Goal: Information Seeking & Learning: Understand process/instructions

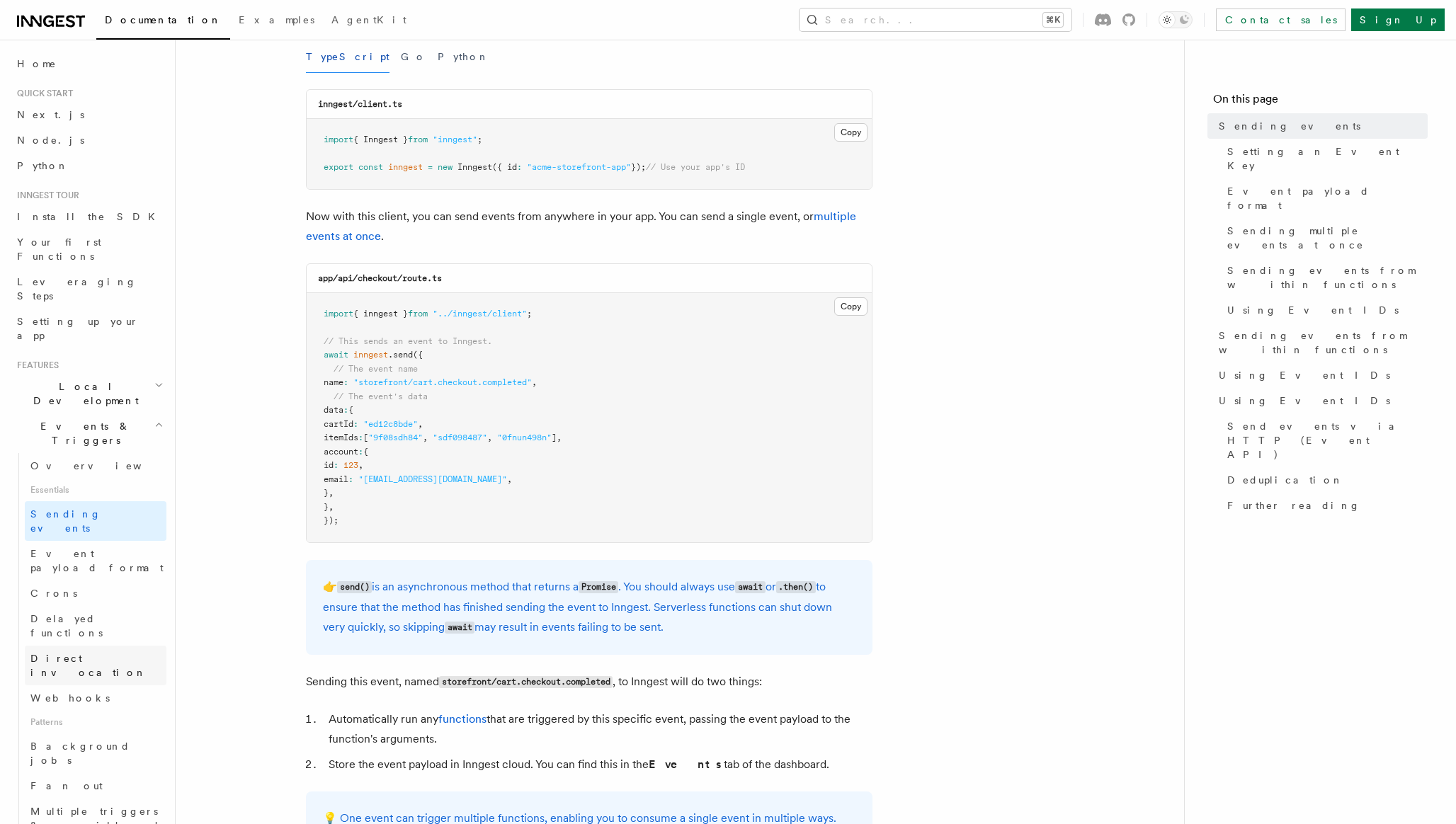
click at [98, 653] on span "Direct invocation" at bounding box center [89, 666] width 117 height 25
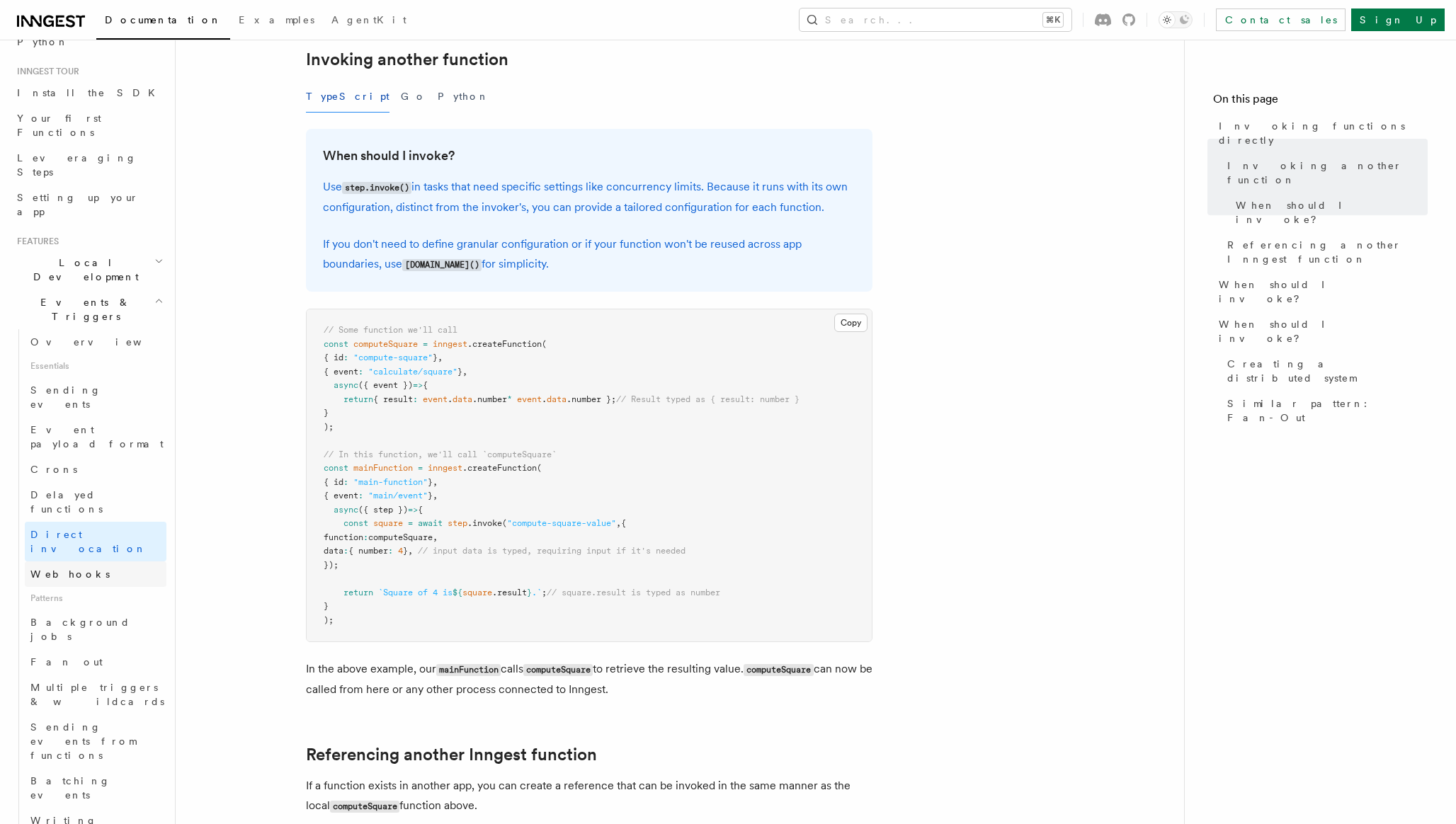
scroll to position [130, 0]
click at [108, 643] on link "Fan out" at bounding box center [95, 656] width 142 height 25
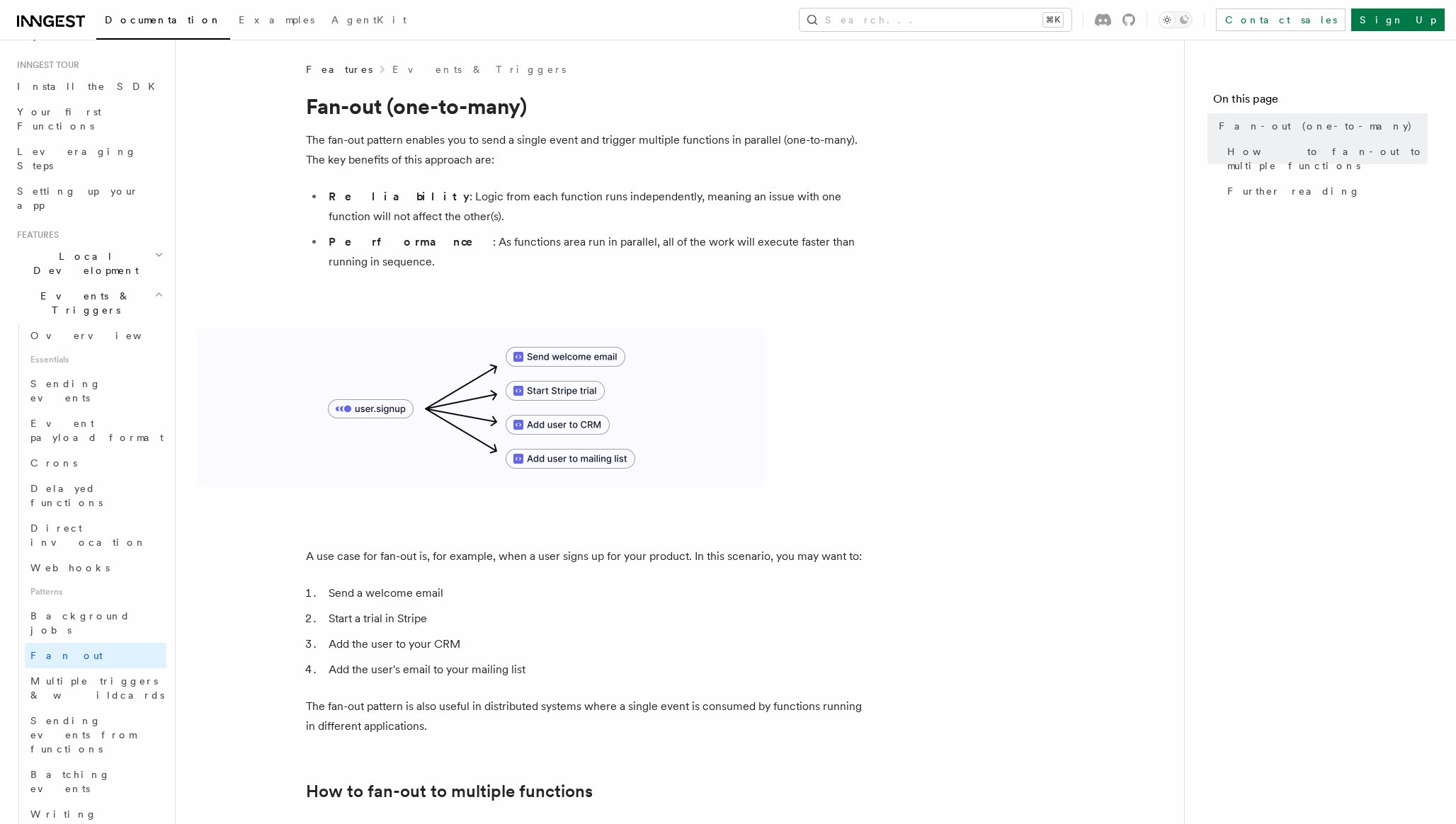
click at [154, 249] on icon "button" at bounding box center [158, 255] width 9 height 11
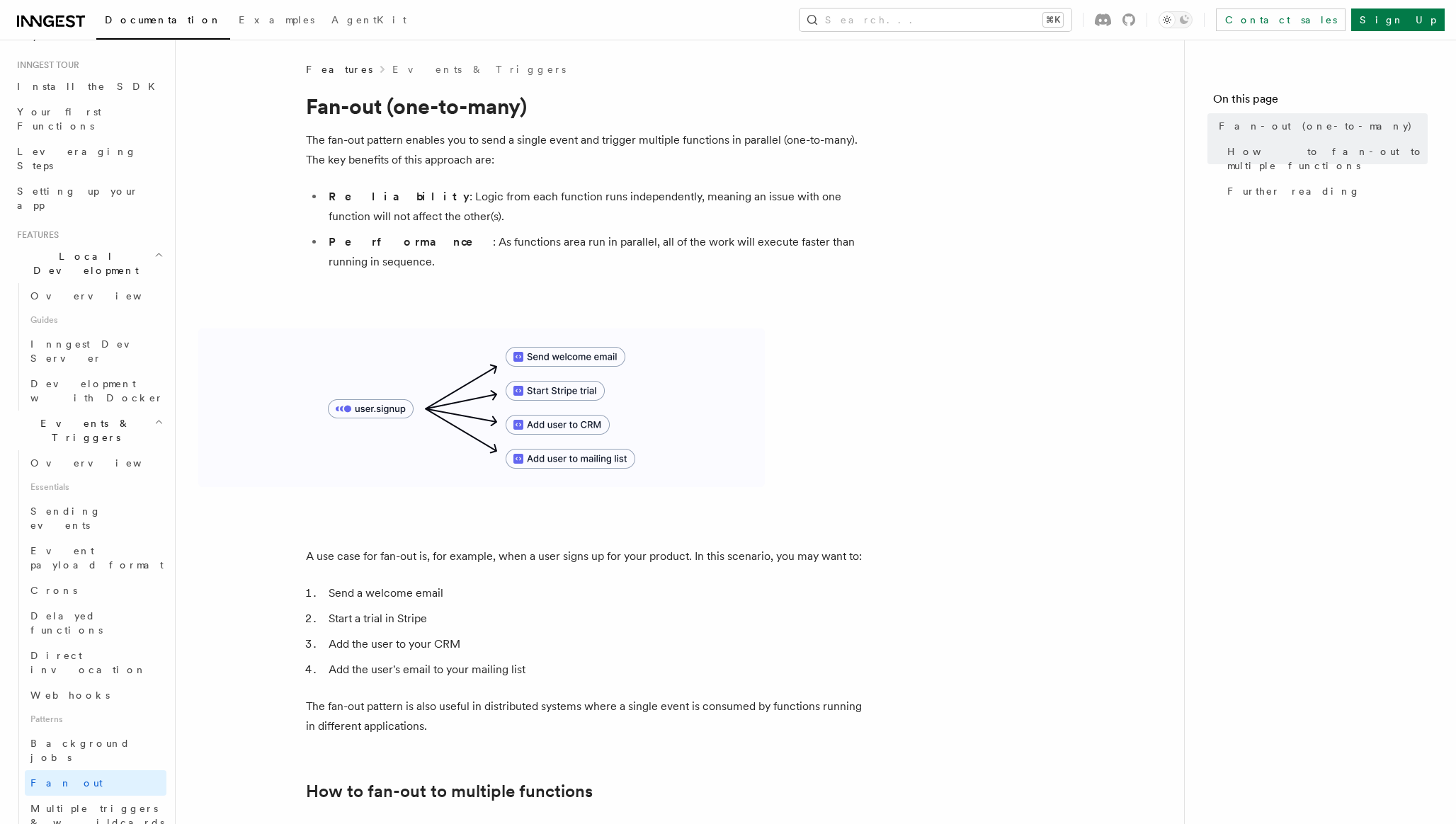
click at [154, 249] on icon "button" at bounding box center [158, 255] width 9 height 11
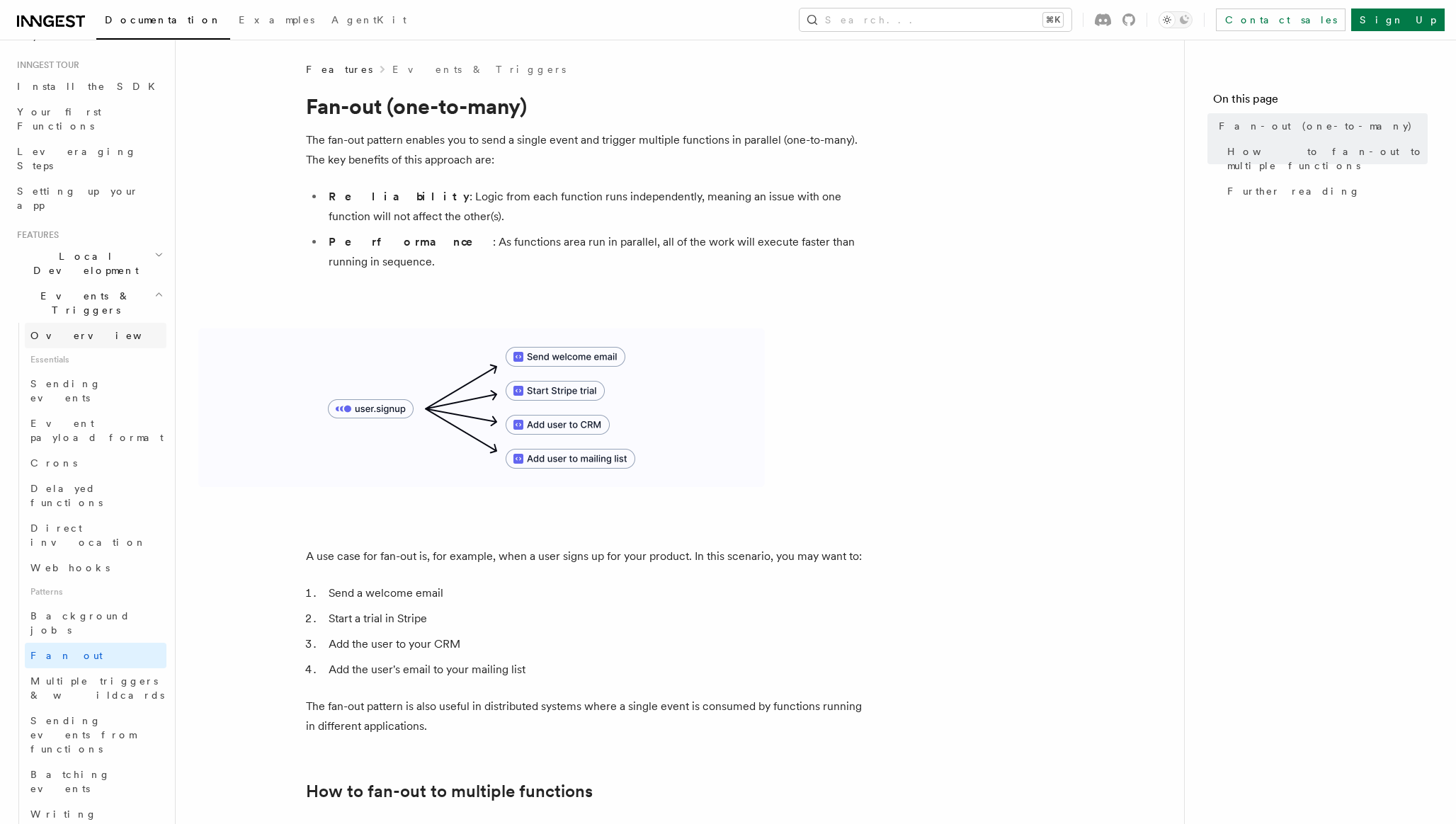
click at [126, 323] on link "Overview" at bounding box center [95, 335] width 142 height 25
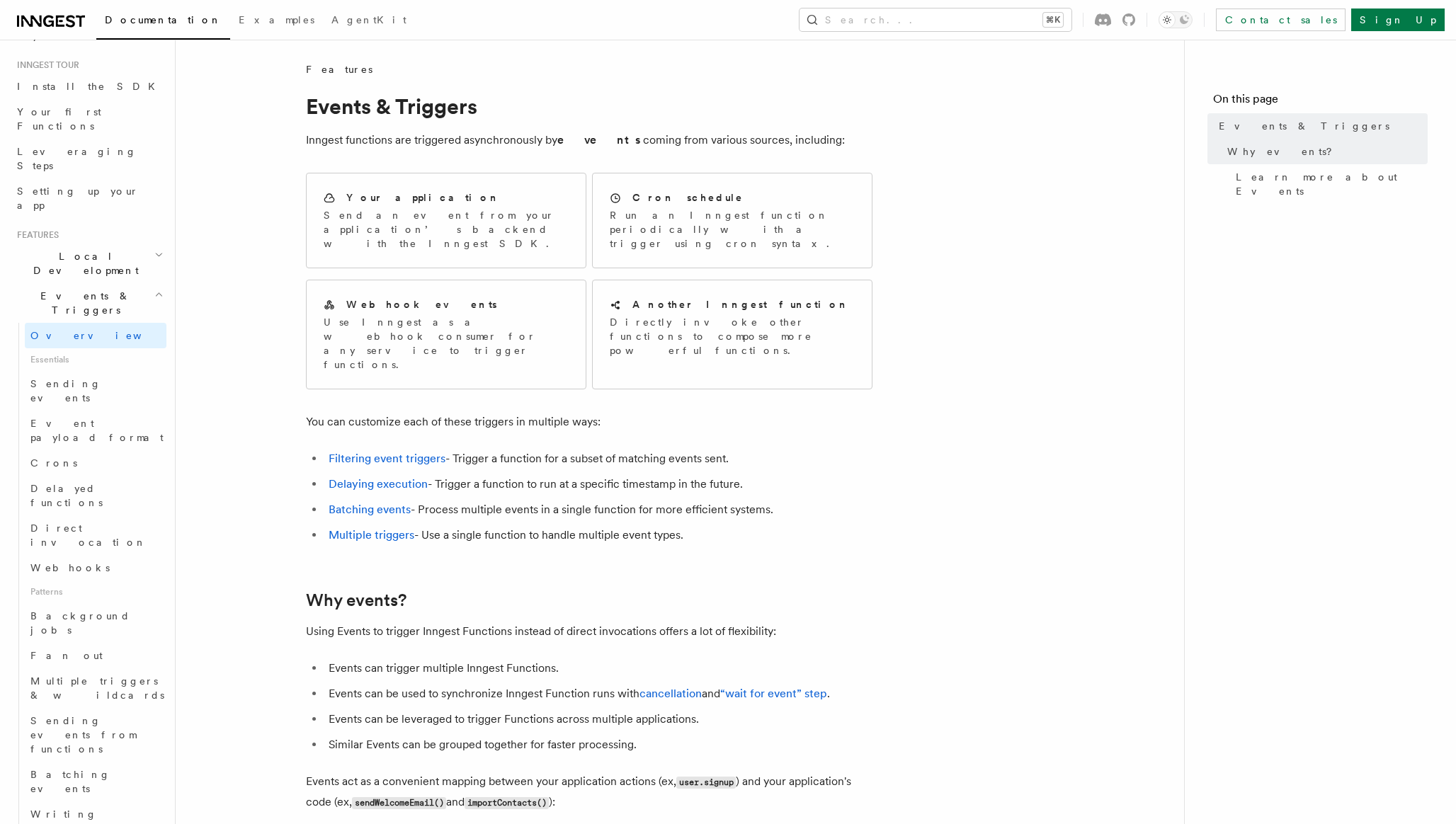
click at [385, 529] on link "Multiple triggers" at bounding box center [371, 535] width 85 height 13
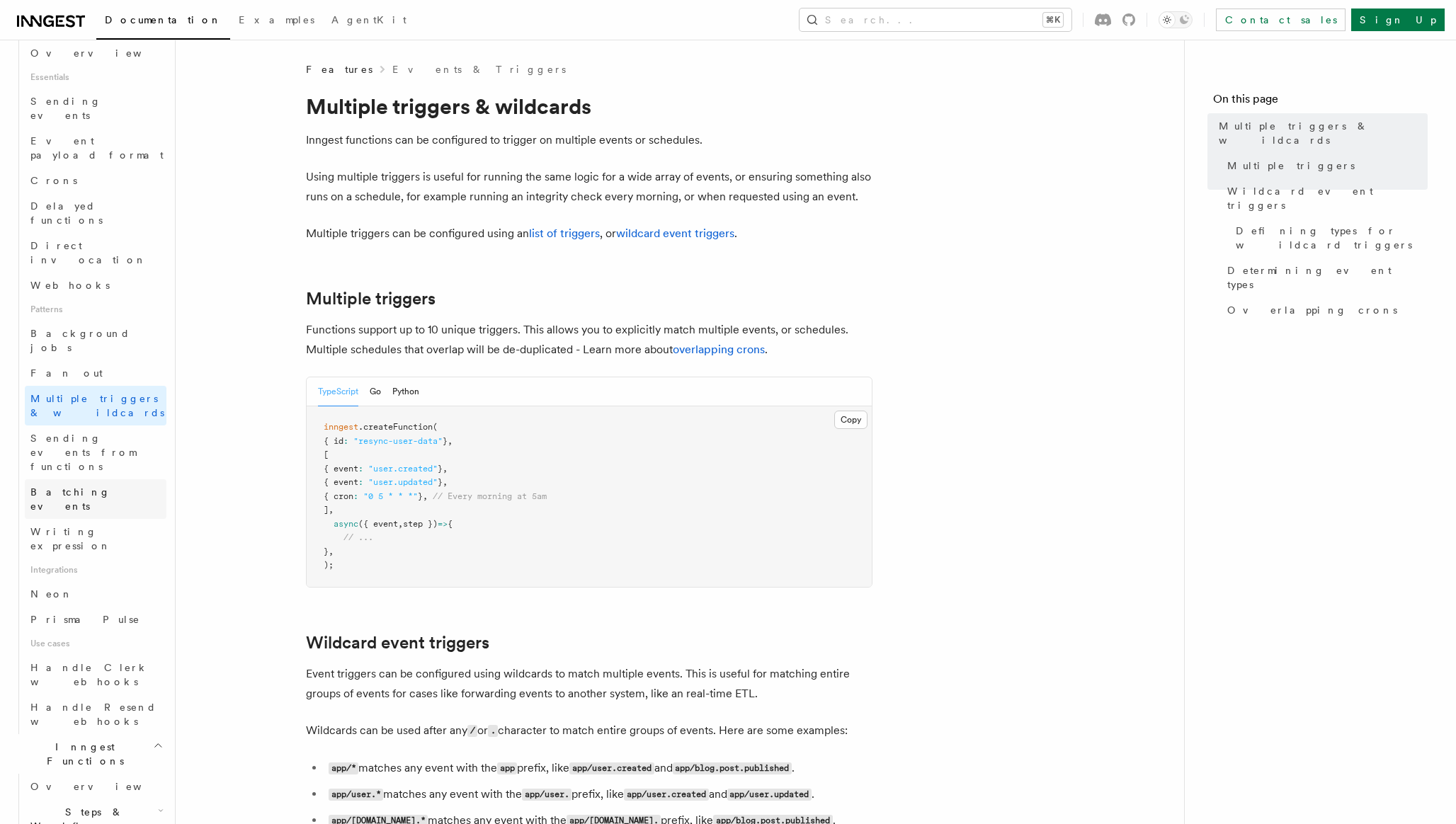
scroll to position [399, 0]
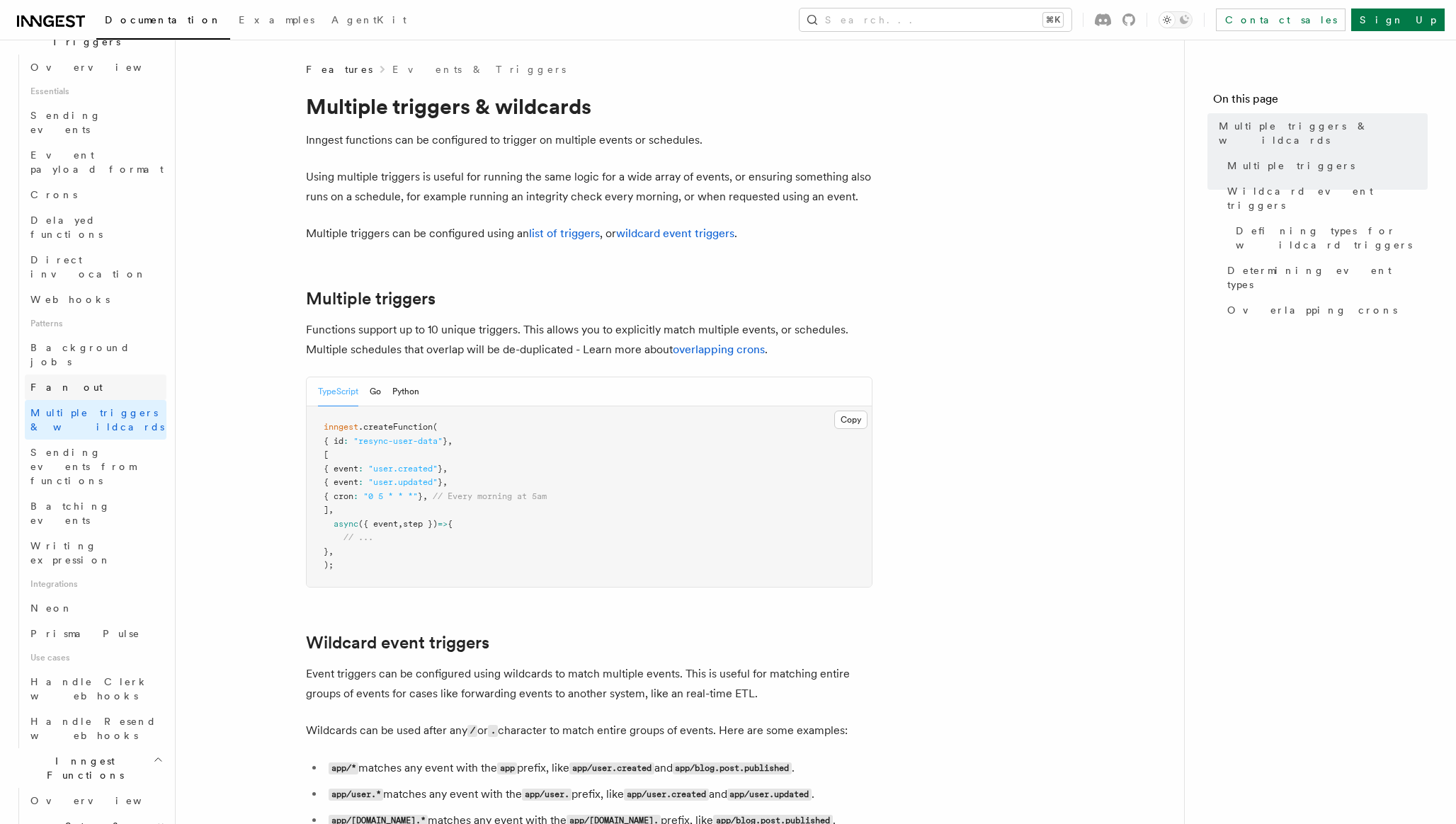
click at [120, 374] on link "Fan out" at bounding box center [95, 387] width 142 height 25
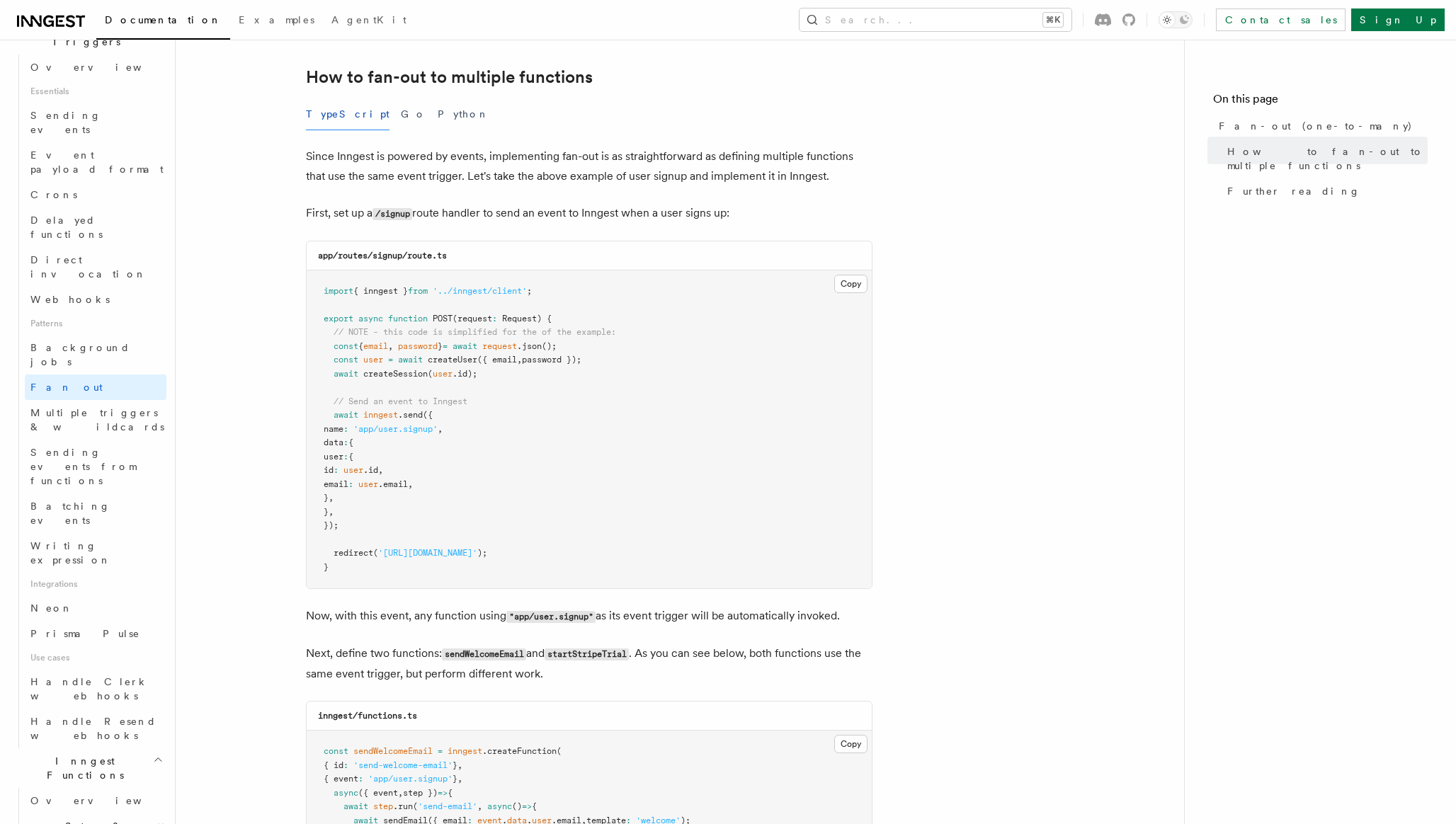
scroll to position [716, 0]
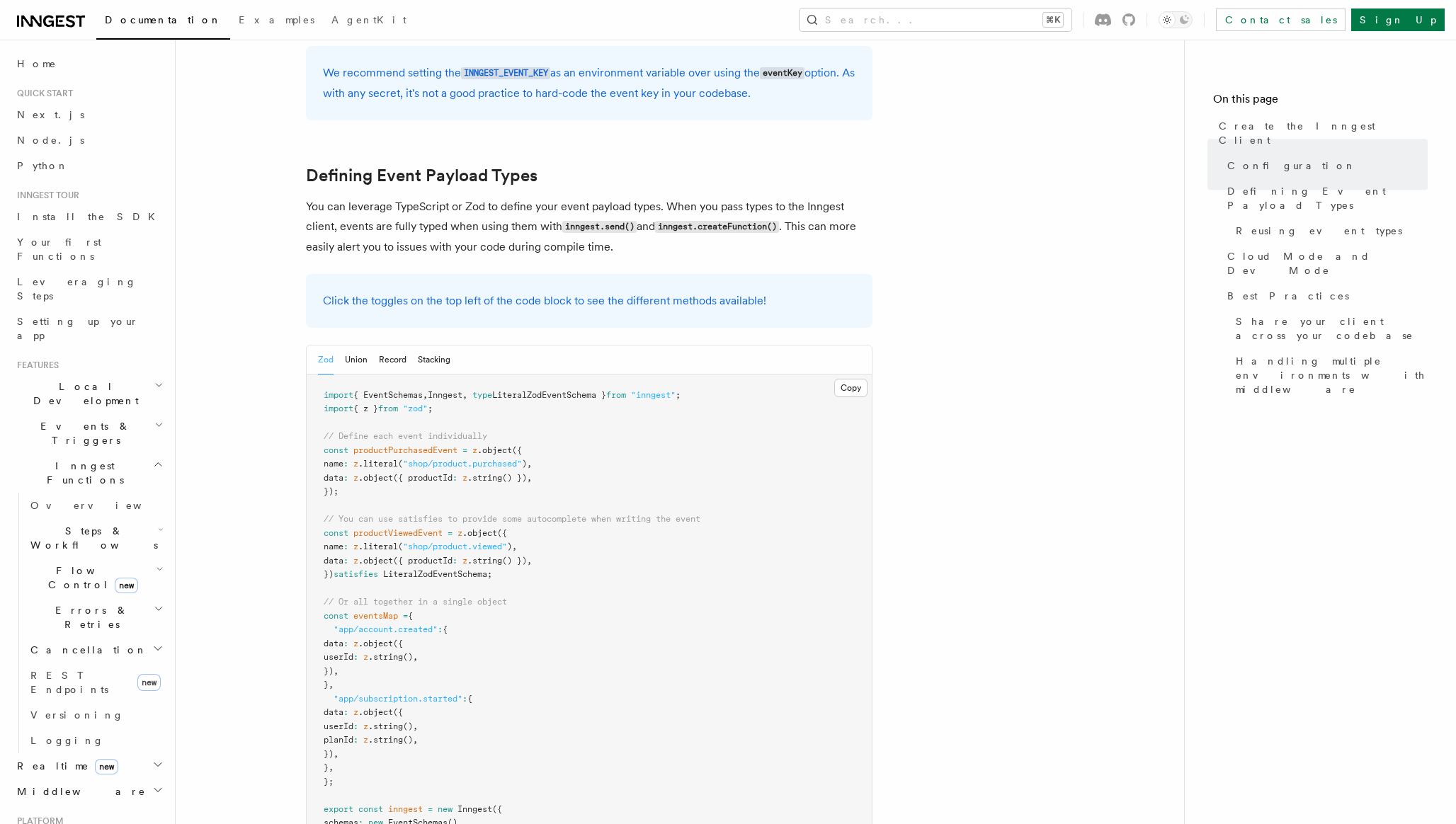
scroll to position [1157, 0]
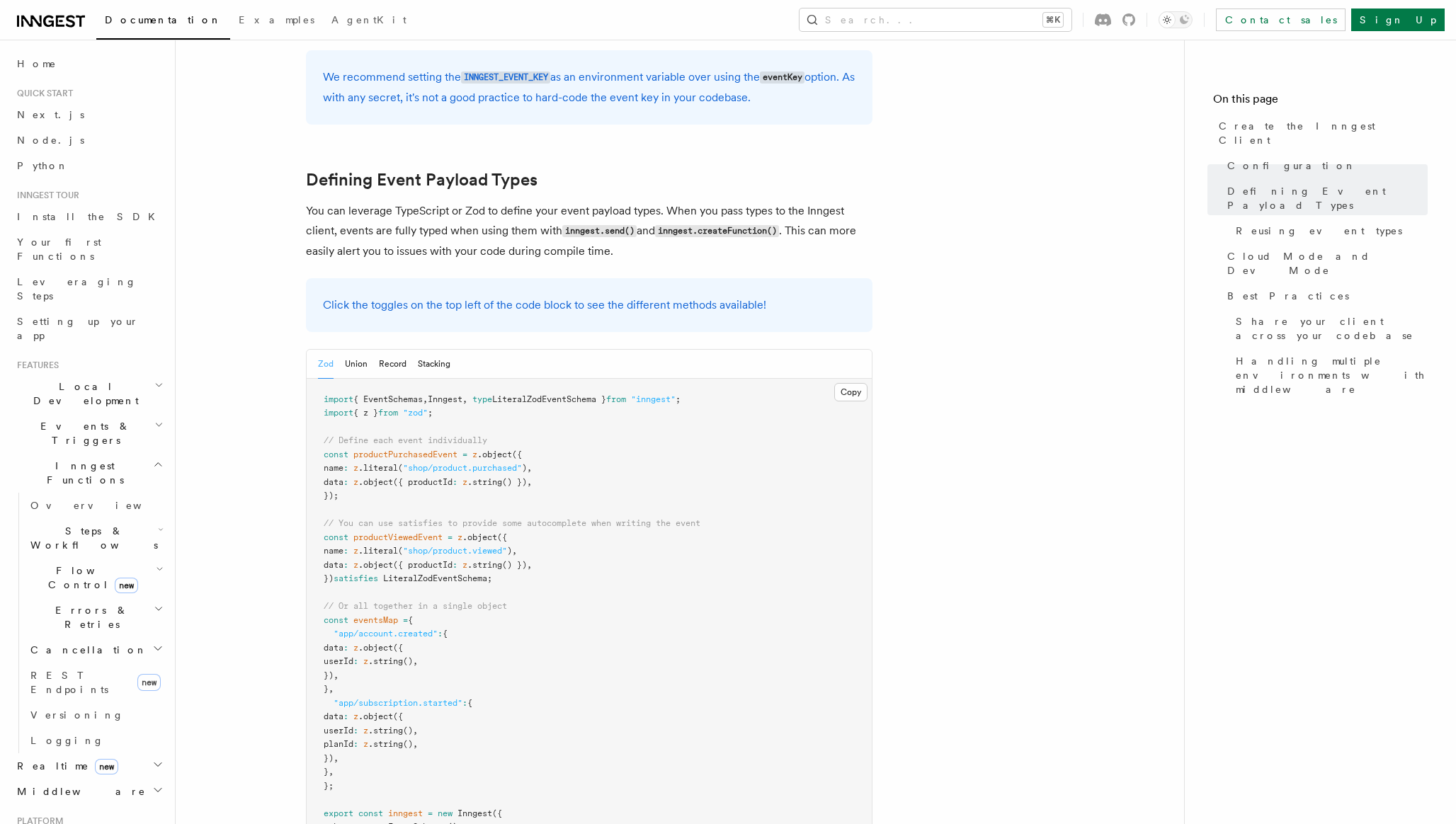
click at [592, 295] on p "Click the toggles on the top left of the code block to see the different method…" at bounding box center [588, 305] width 533 height 20
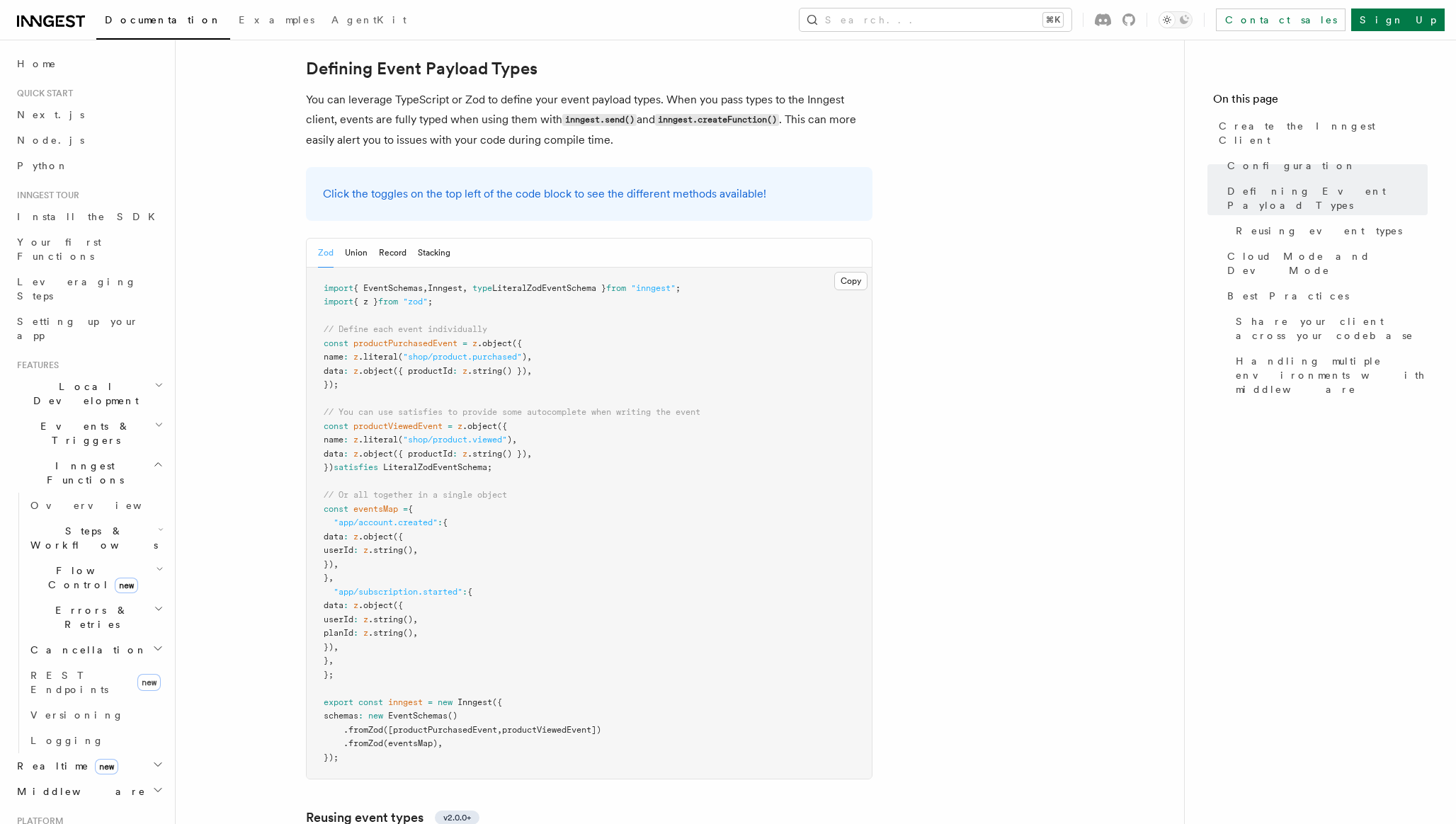
scroll to position [1284, 0]
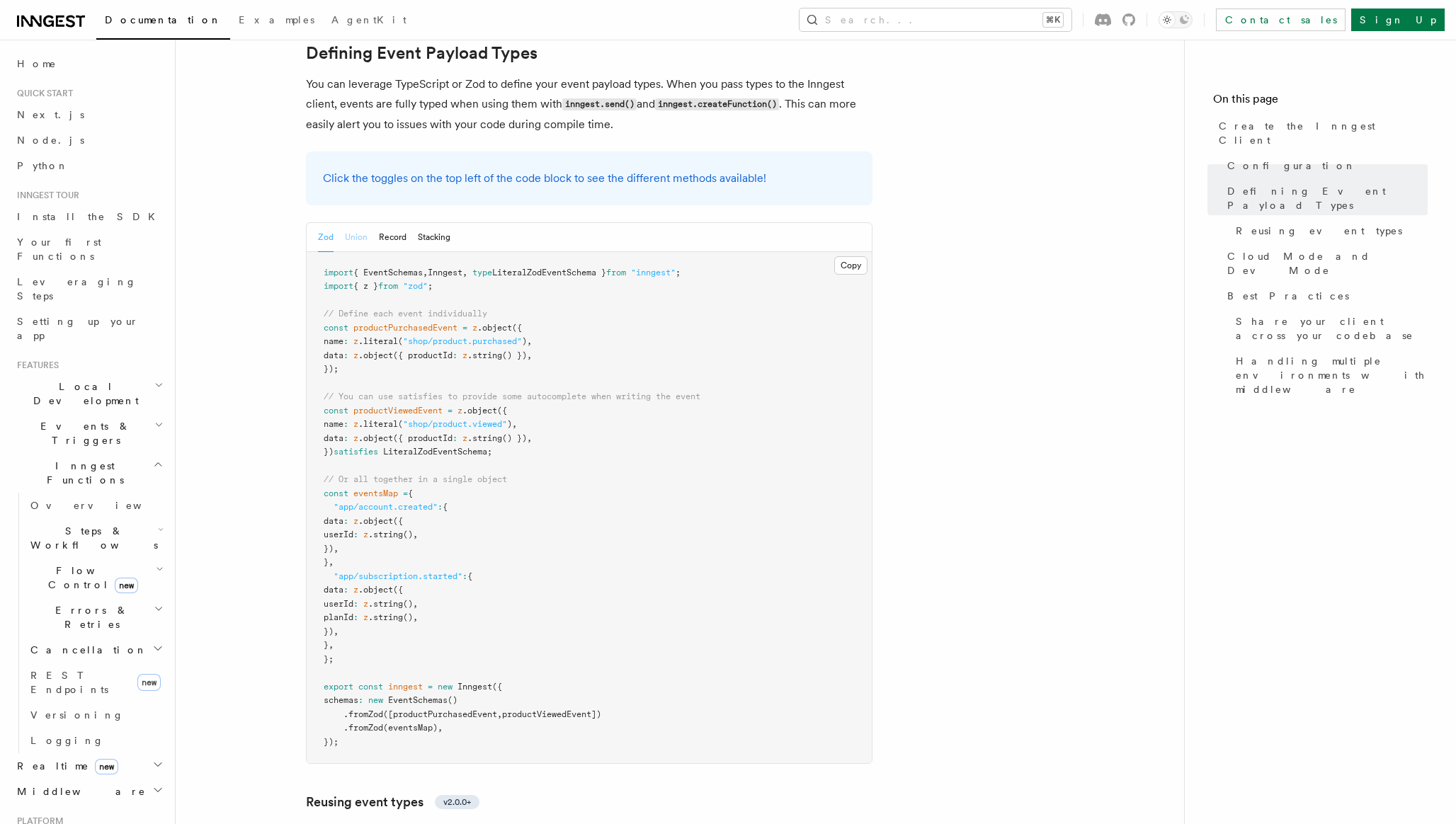
click at [363, 223] on button "Union" at bounding box center [356, 237] width 23 height 29
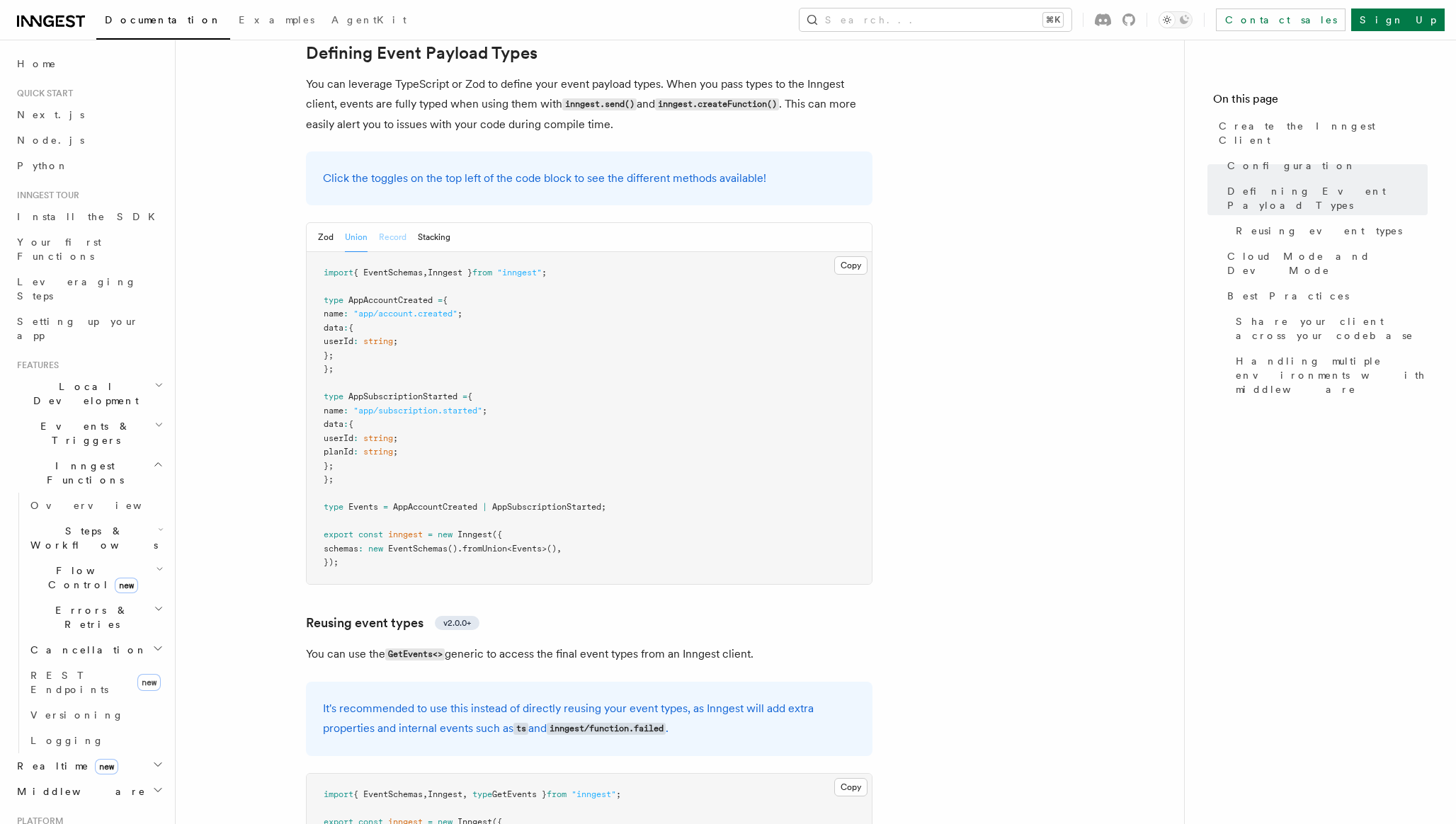
click at [401, 223] on button "Record" at bounding box center [393, 237] width 28 height 29
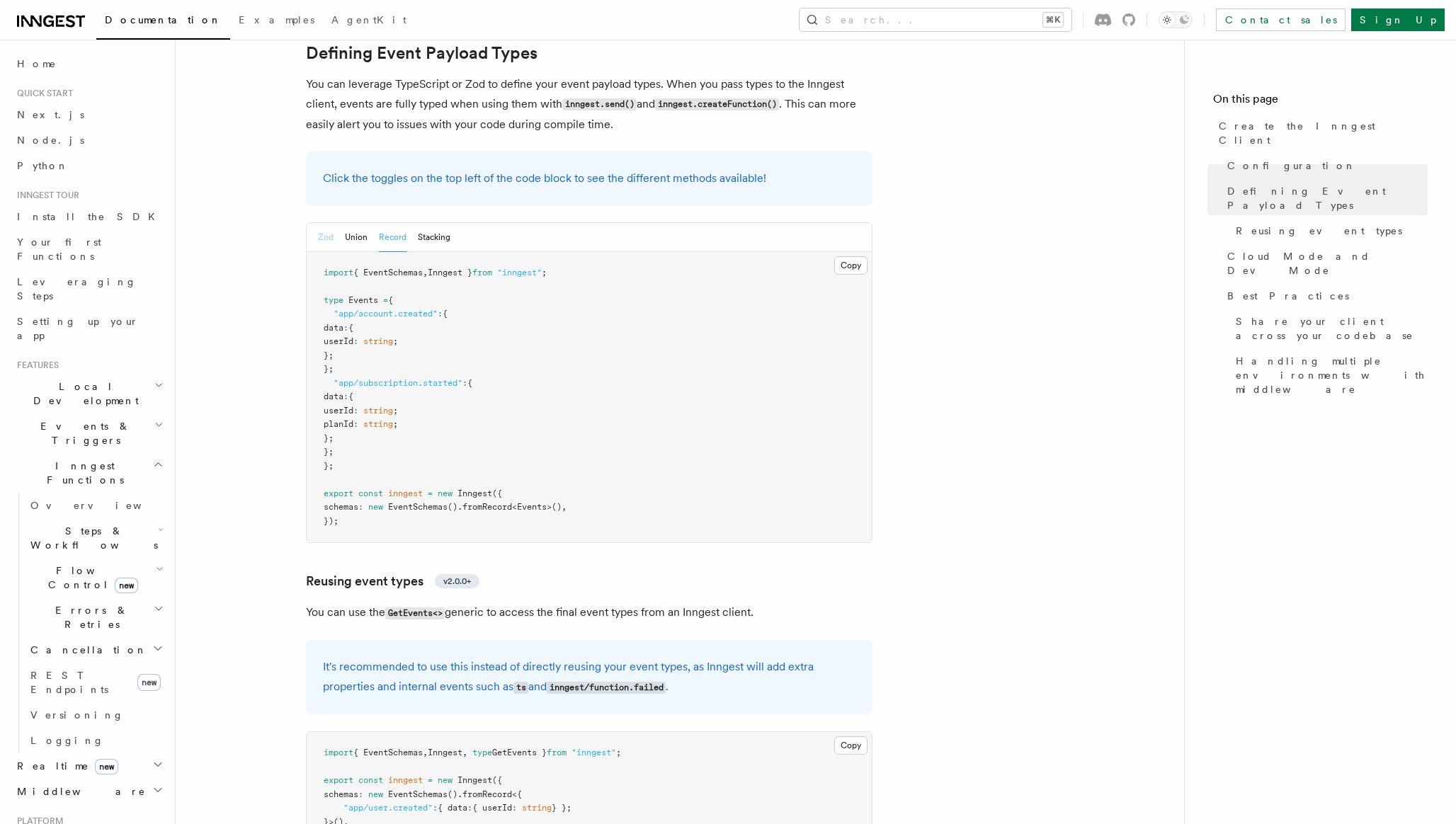
click at [329, 223] on button "Zod" at bounding box center [325, 237] width 16 height 29
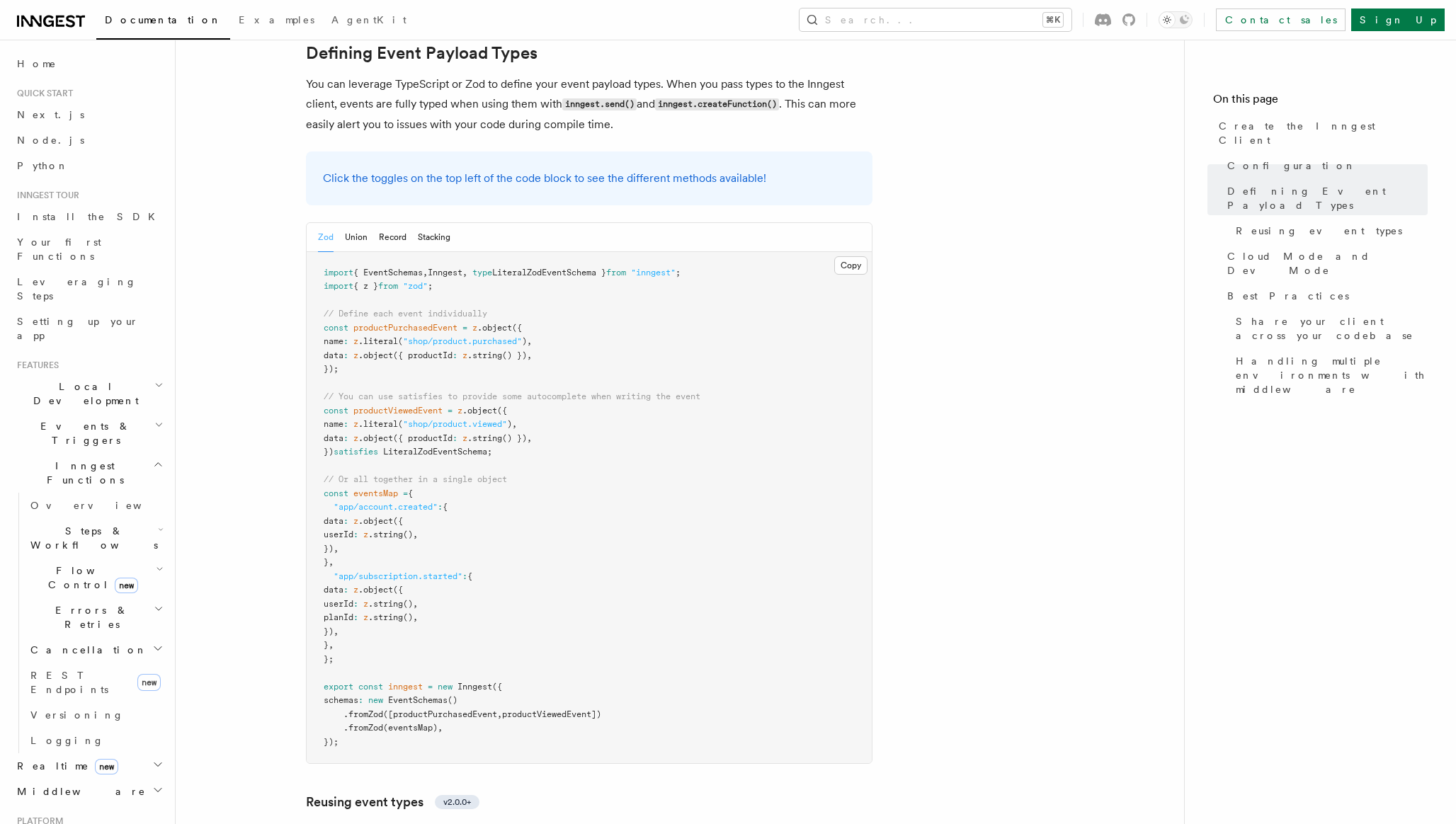
click at [406, 268] on span "{ EventSchemas" at bounding box center [388, 272] width 70 height 10
copy span "EventSchemas"
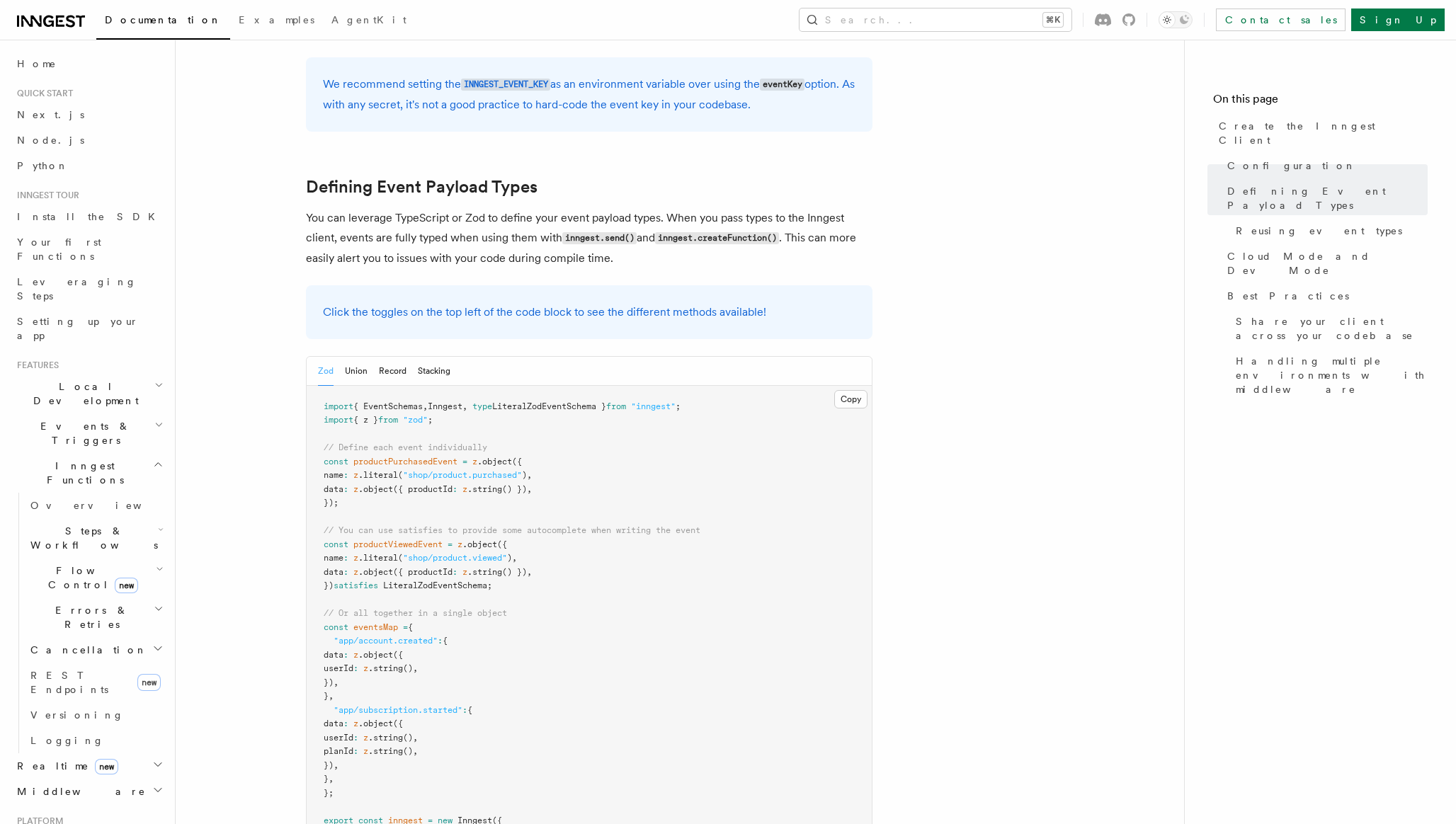
scroll to position [1168, 0]
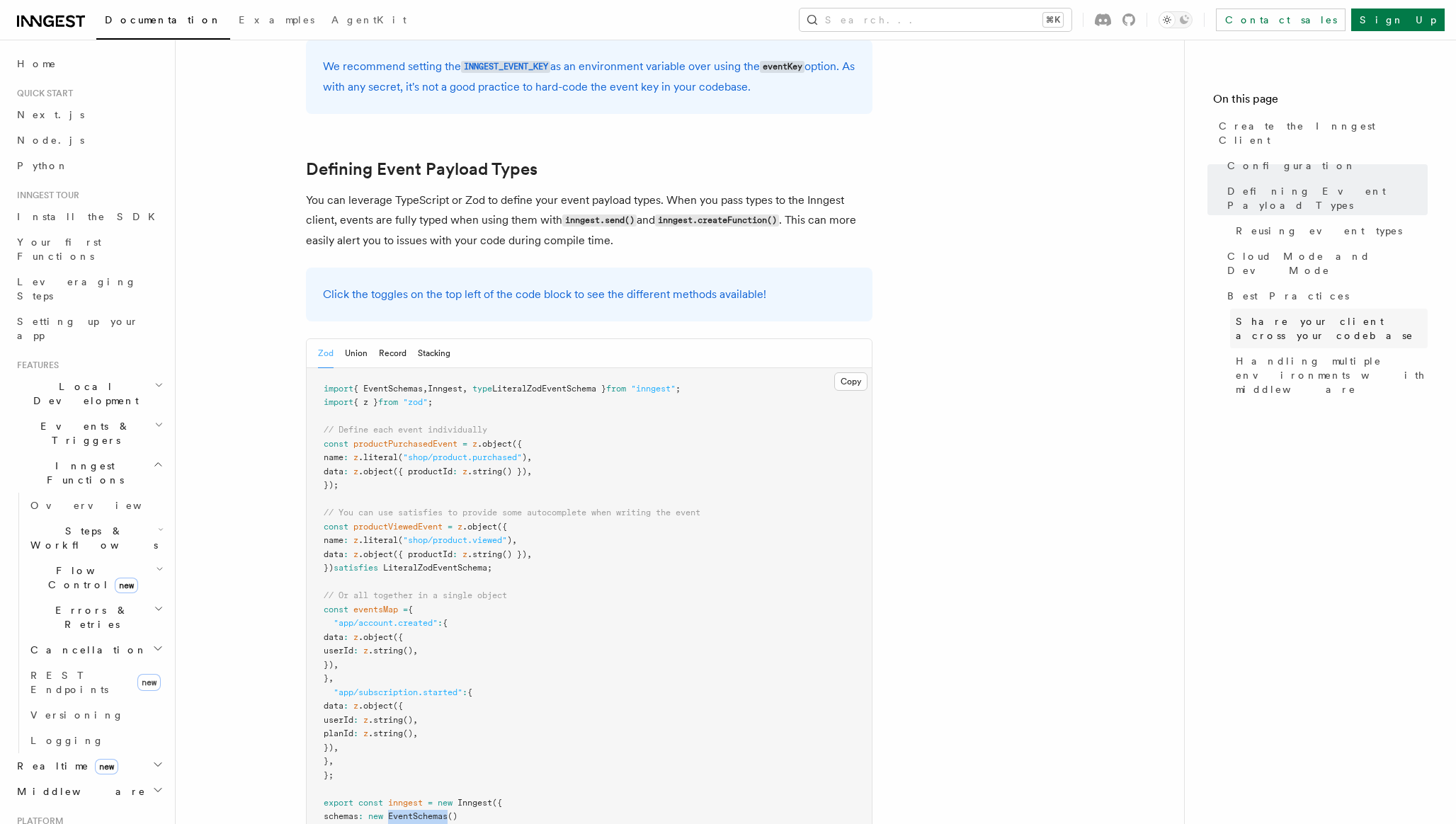
click at [1326, 314] on span "Share your client across your codebase" at bounding box center [1332, 328] width 192 height 29
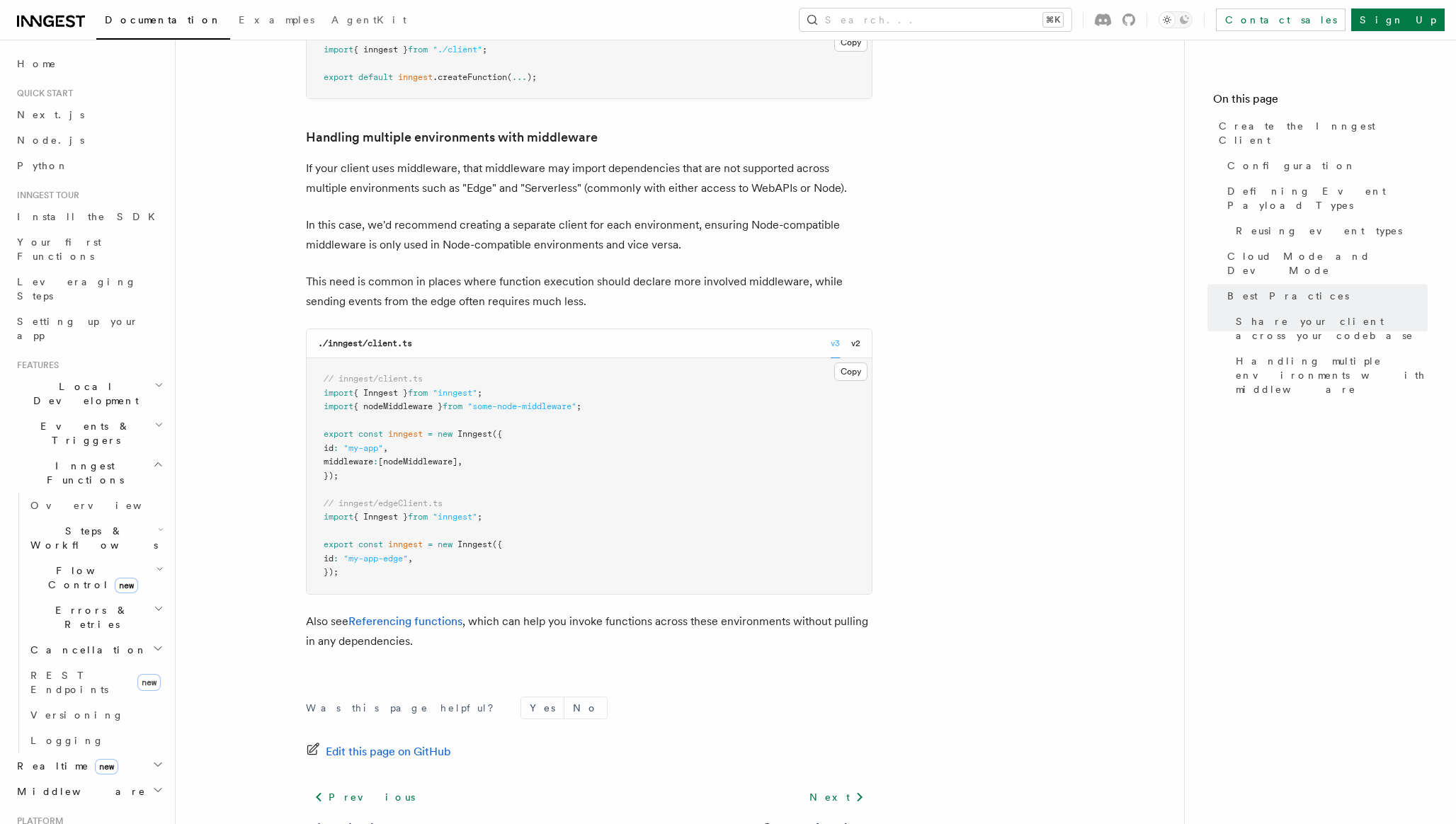
scroll to position [3111, 0]
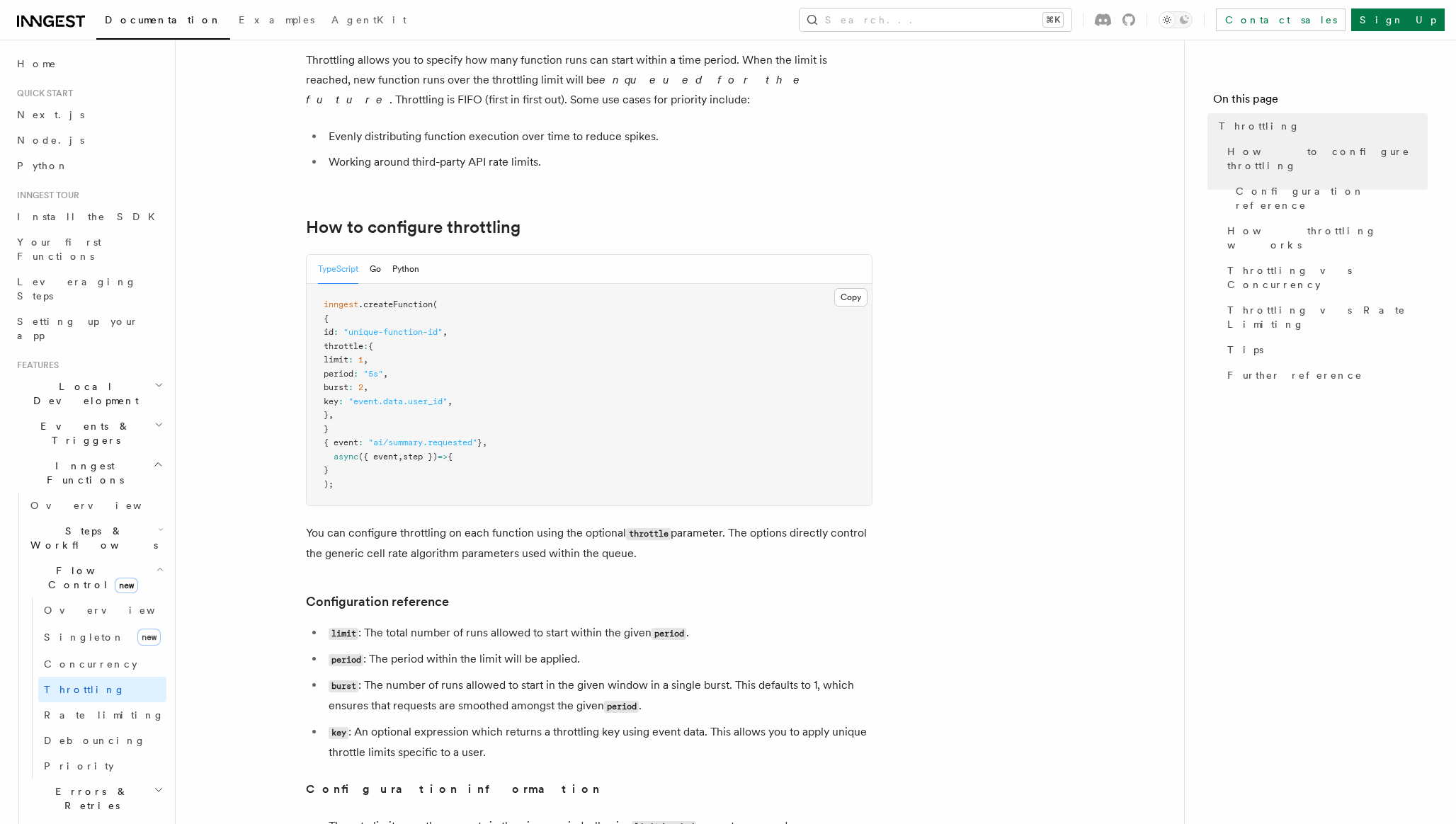
scroll to position [24, 0]
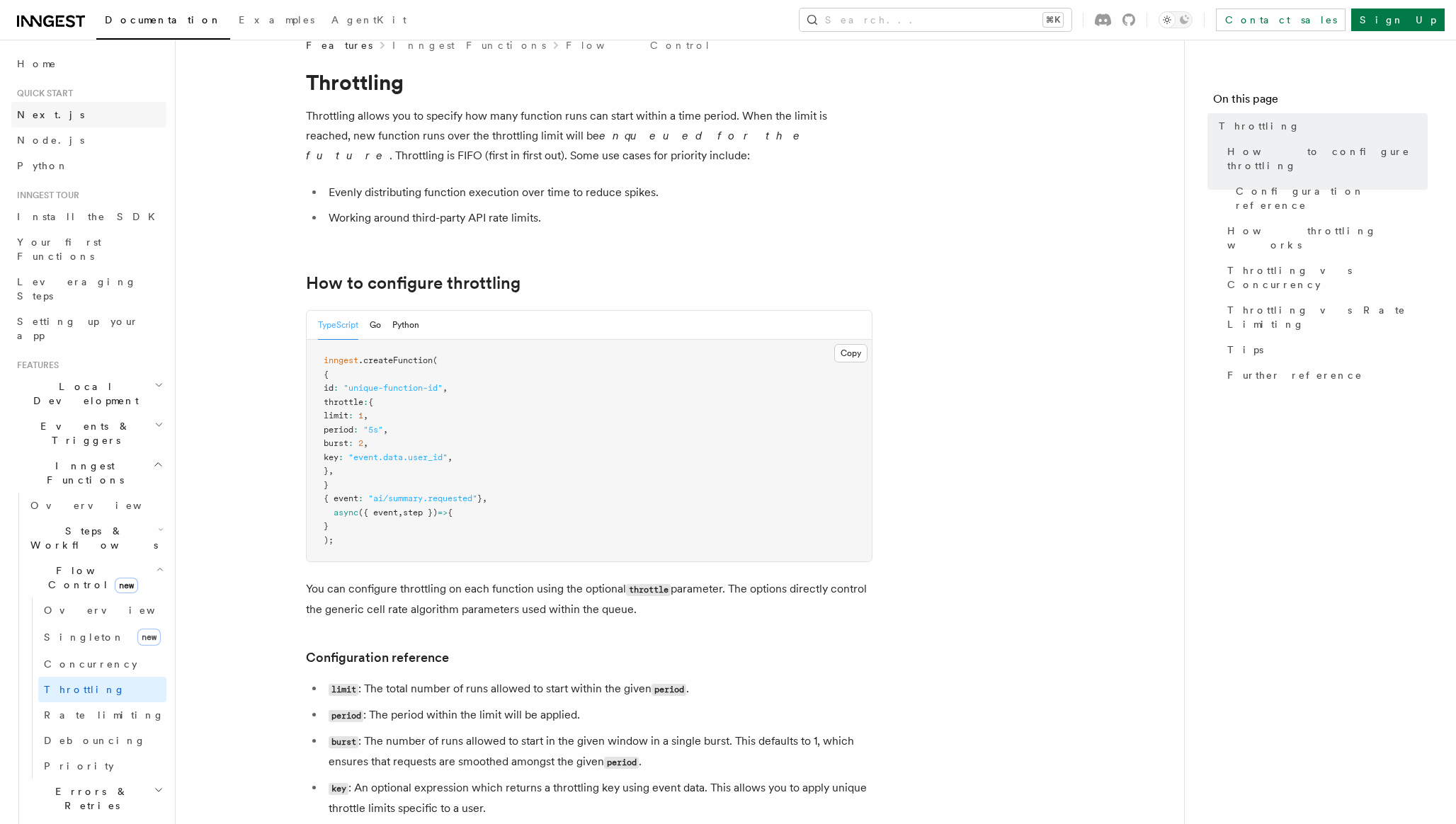
click at [84, 117] on link "Next.js" at bounding box center [89, 114] width 155 height 25
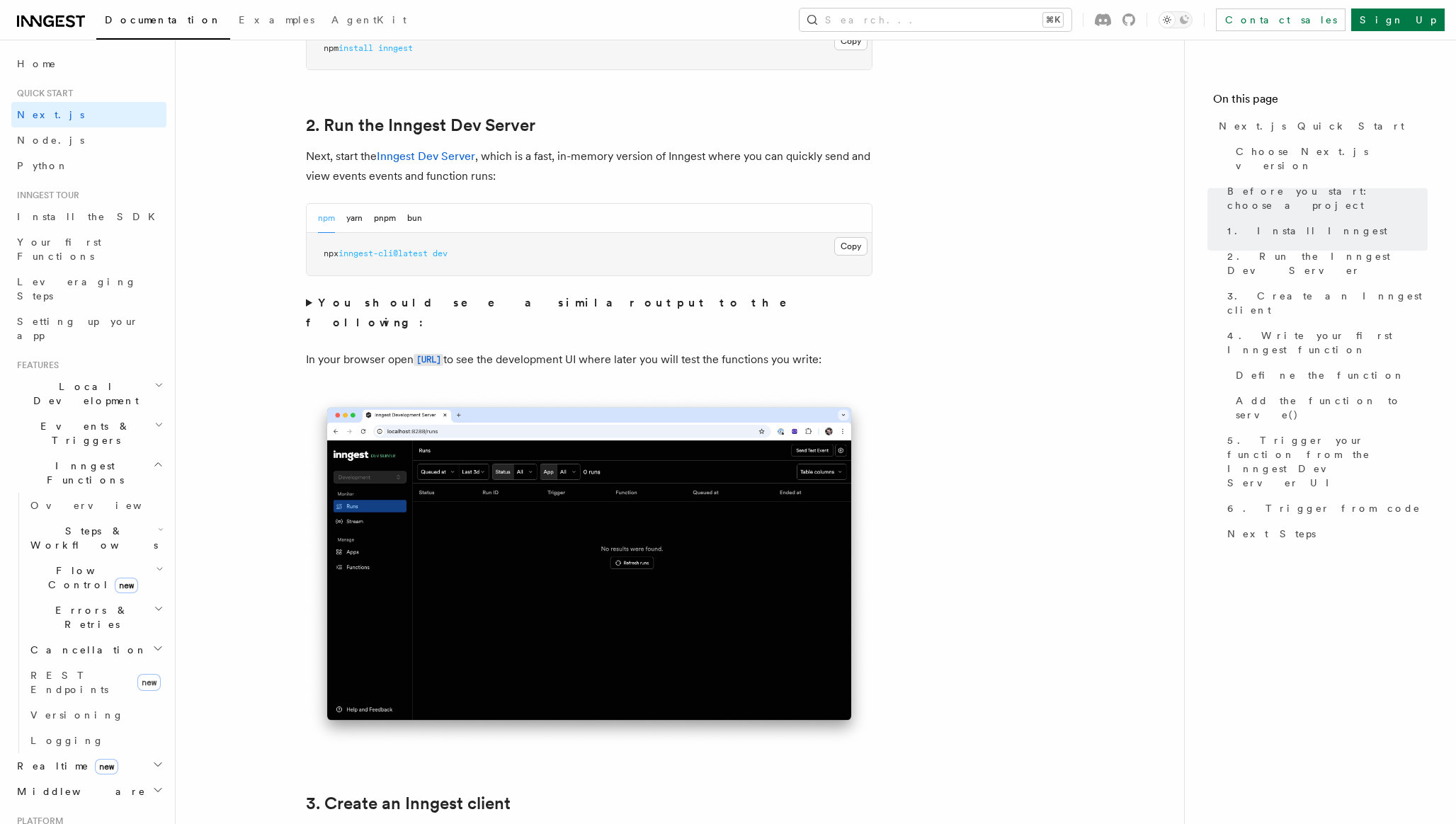
scroll to position [939, 0]
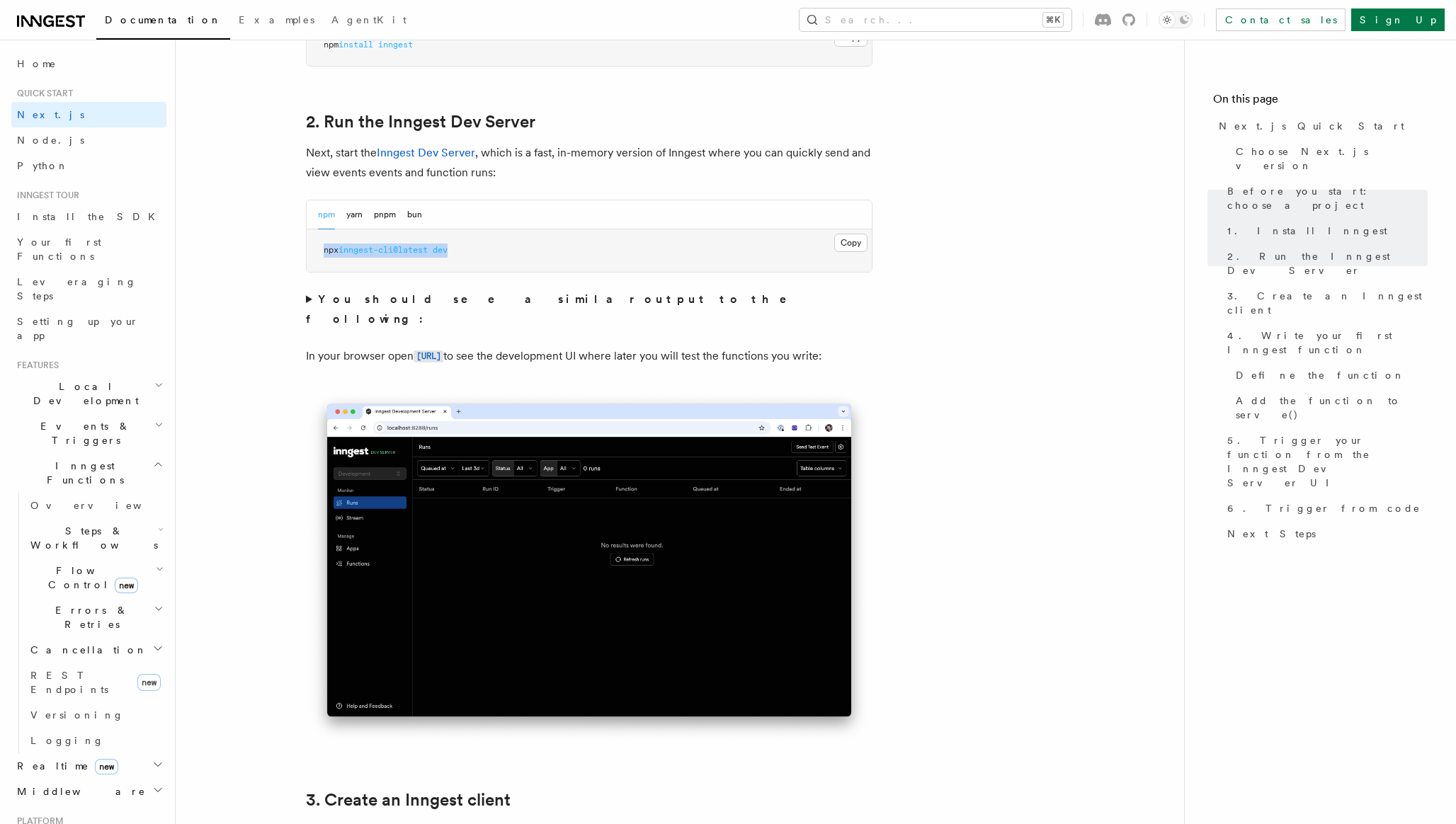
drag, startPoint x: 480, startPoint y: 254, endPoint x: 309, endPoint y: 254, distance: 171.0
click at [309, 254] on pre "npx inngest-cli@latest dev" at bounding box center [589, 251] width 565 height 43
copy span "npx inngest-cli@latest dev"
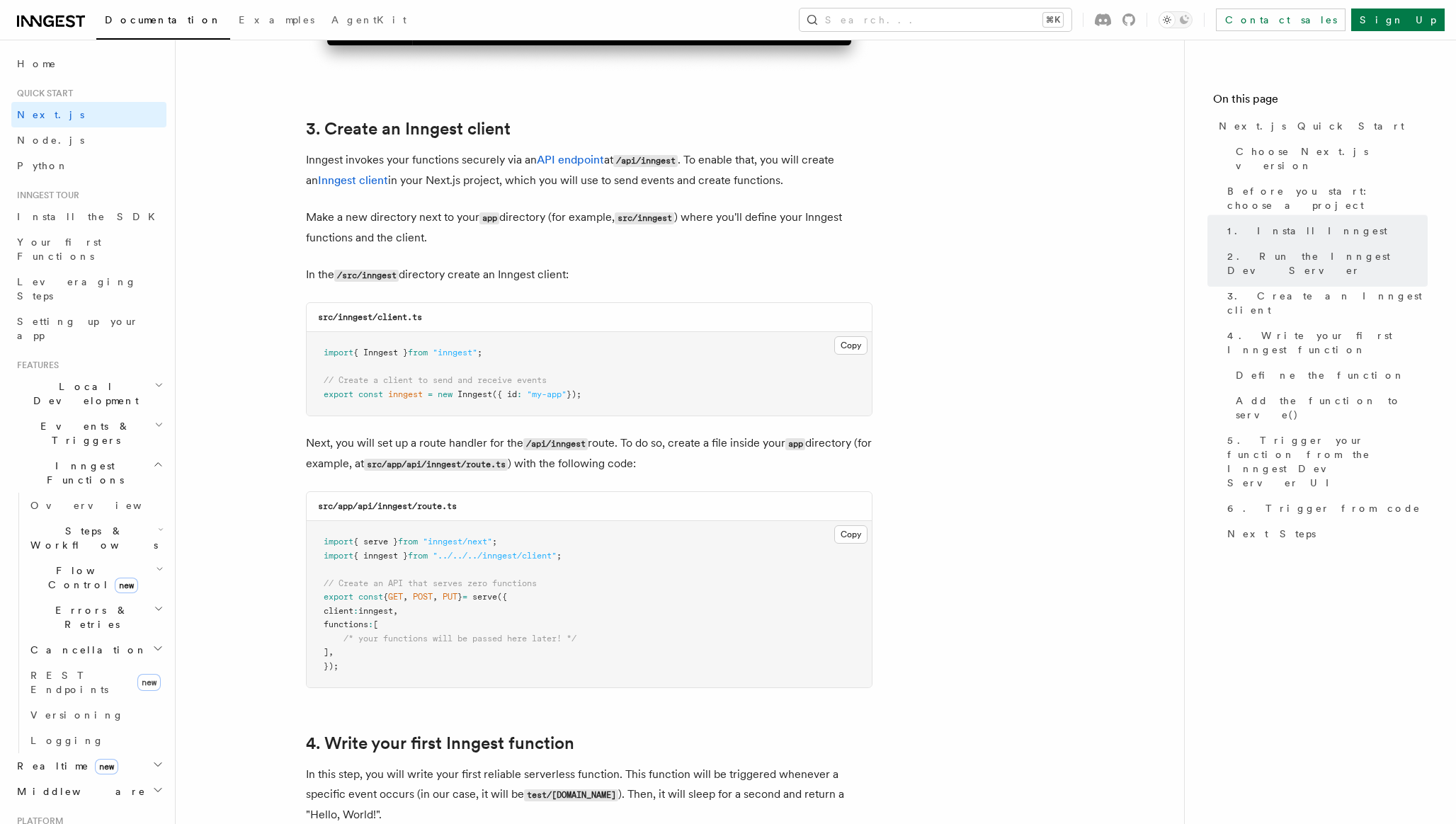
scroll to position [1626, 0]
